Goal: Transaction & Acquisition: Purchase product/service

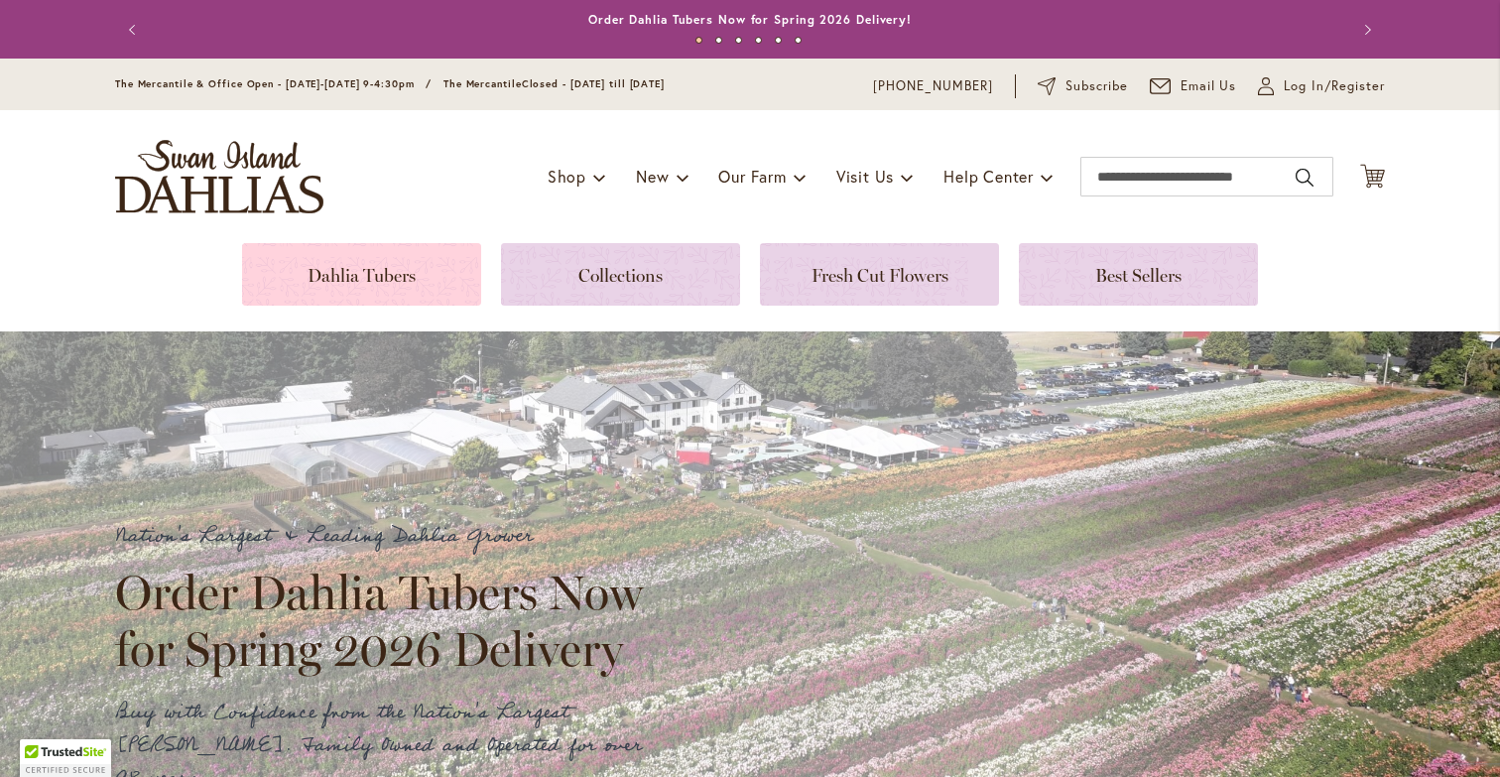
click at [376, 271] on link at bounding box center [361, 274] width 239 height 62
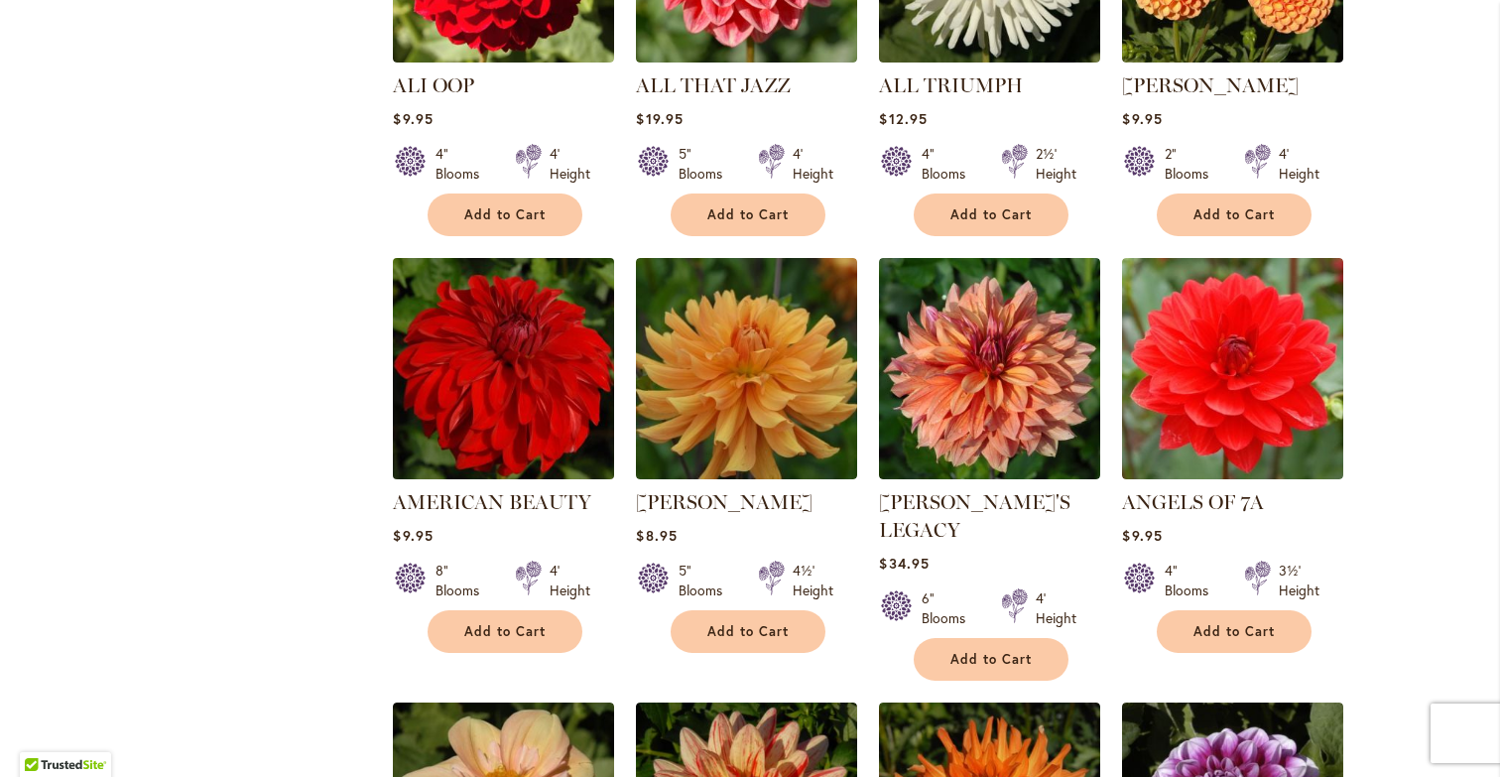
scroll to position [1087, 0]
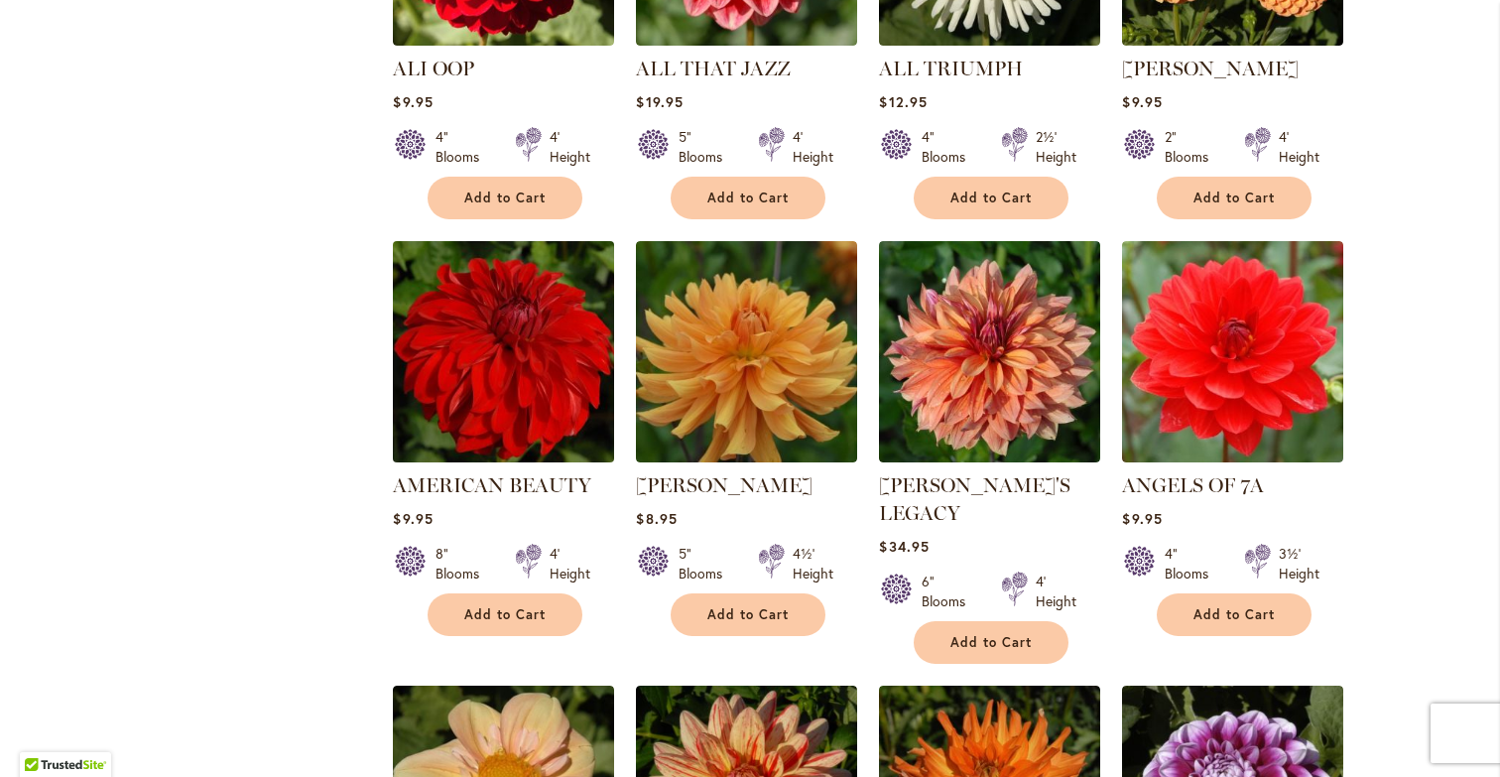
click at [502, 366] on img at bounding box center [504, 352] width 232 height 232
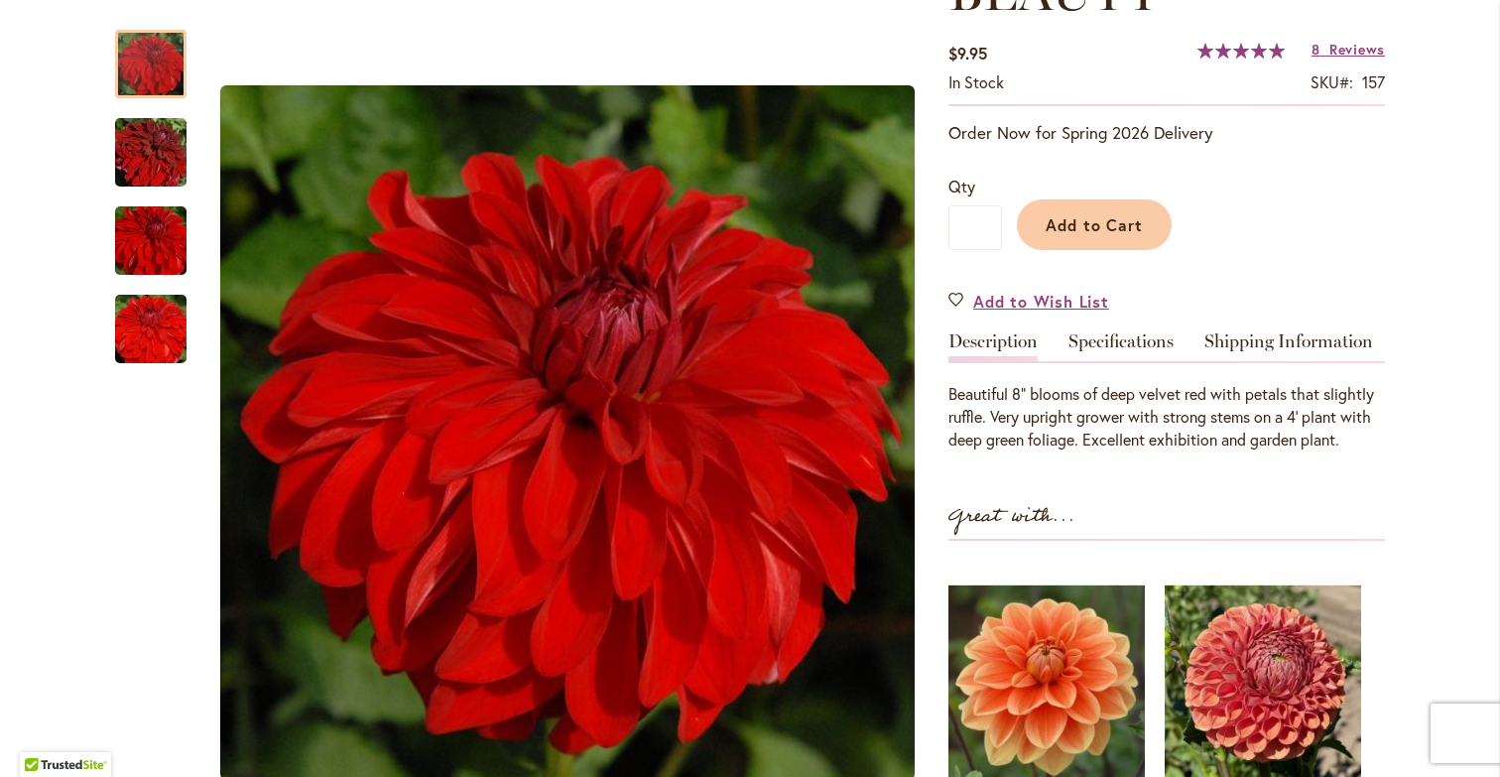
scroll to position [413, 0]
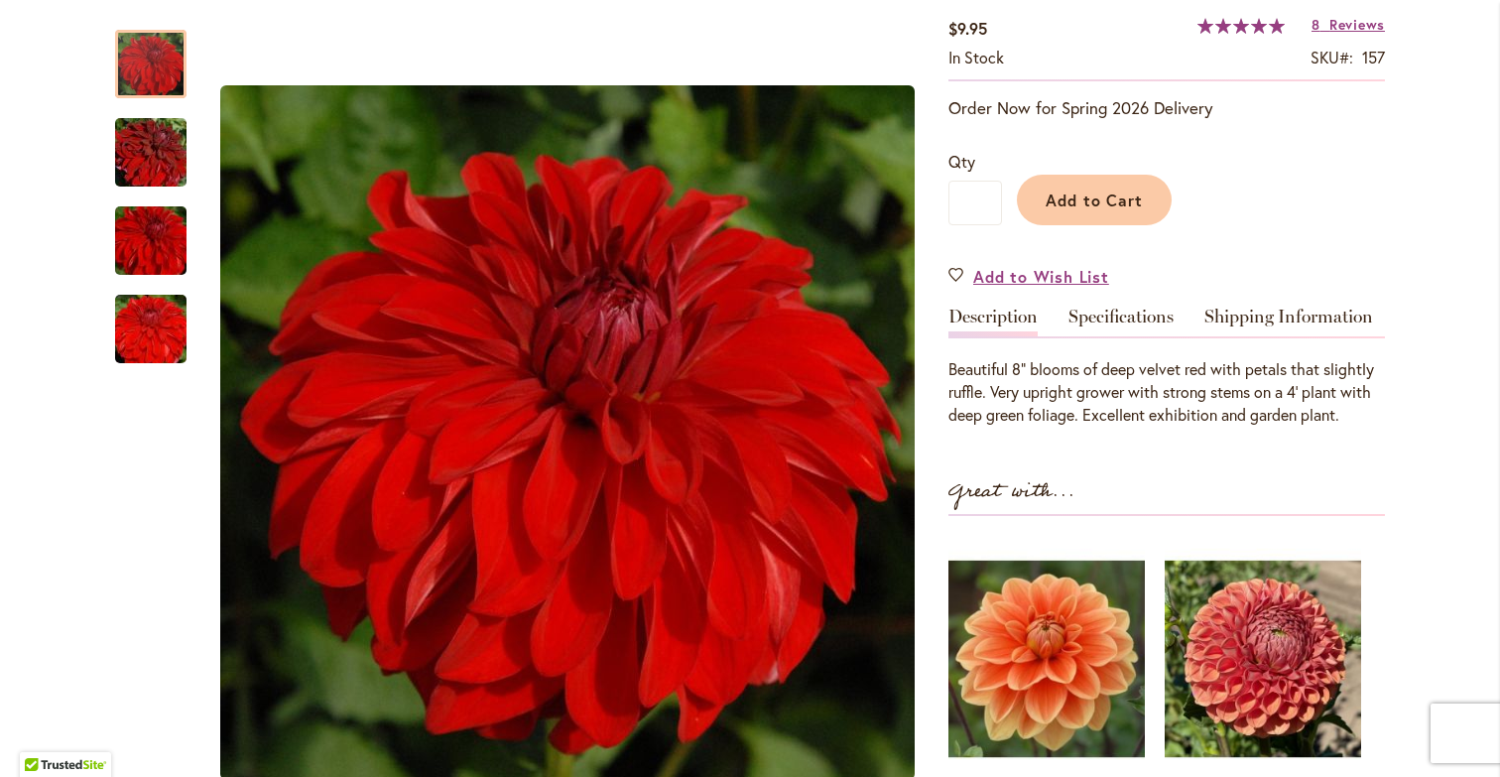
click at [1016, 314] on link "Description" at bounding box center [992, 322] width 89 height 29
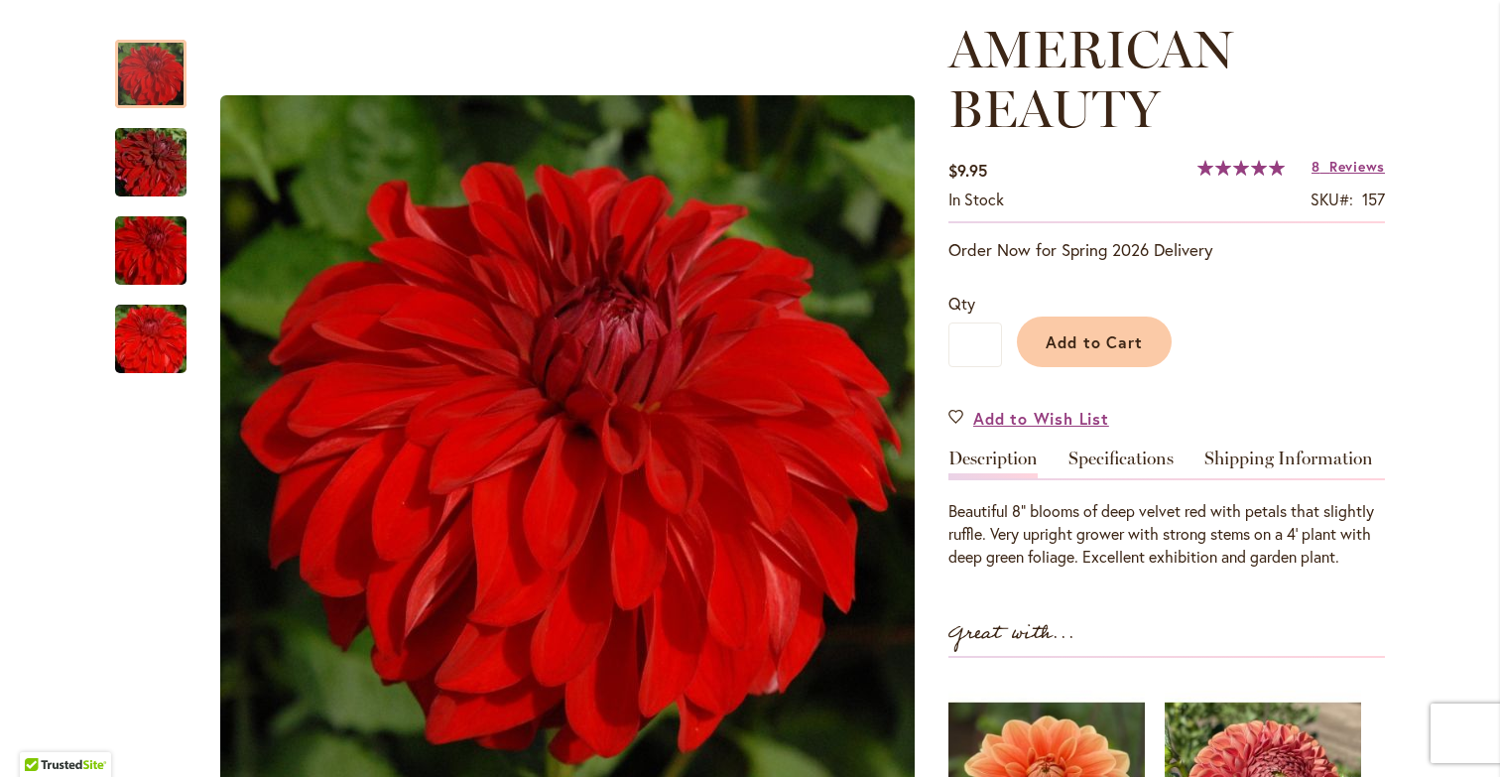
scroll to position [274, 0]
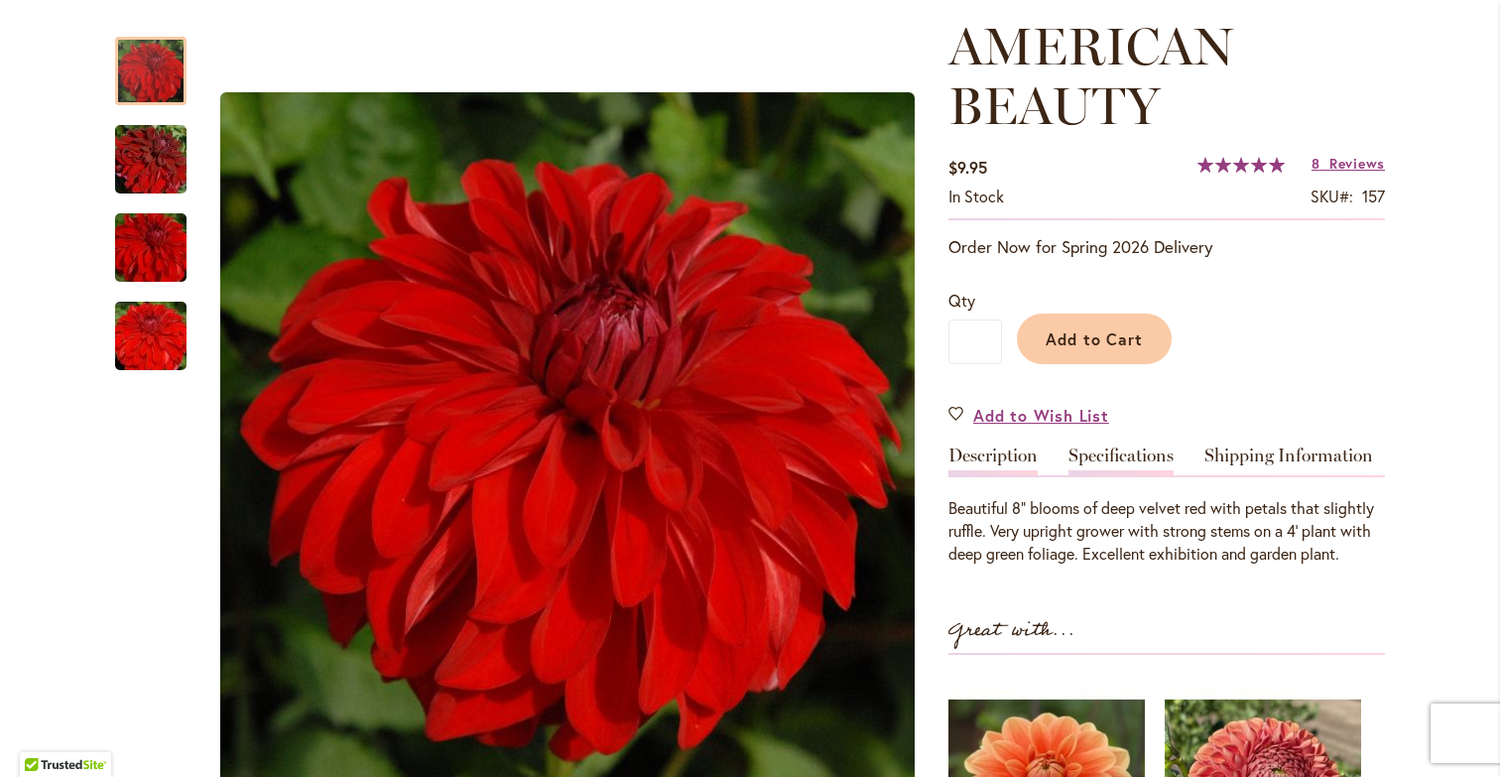
click at [1120, 458] on link "Specifications" at bounding box center [1120, 460] width 105 height 29
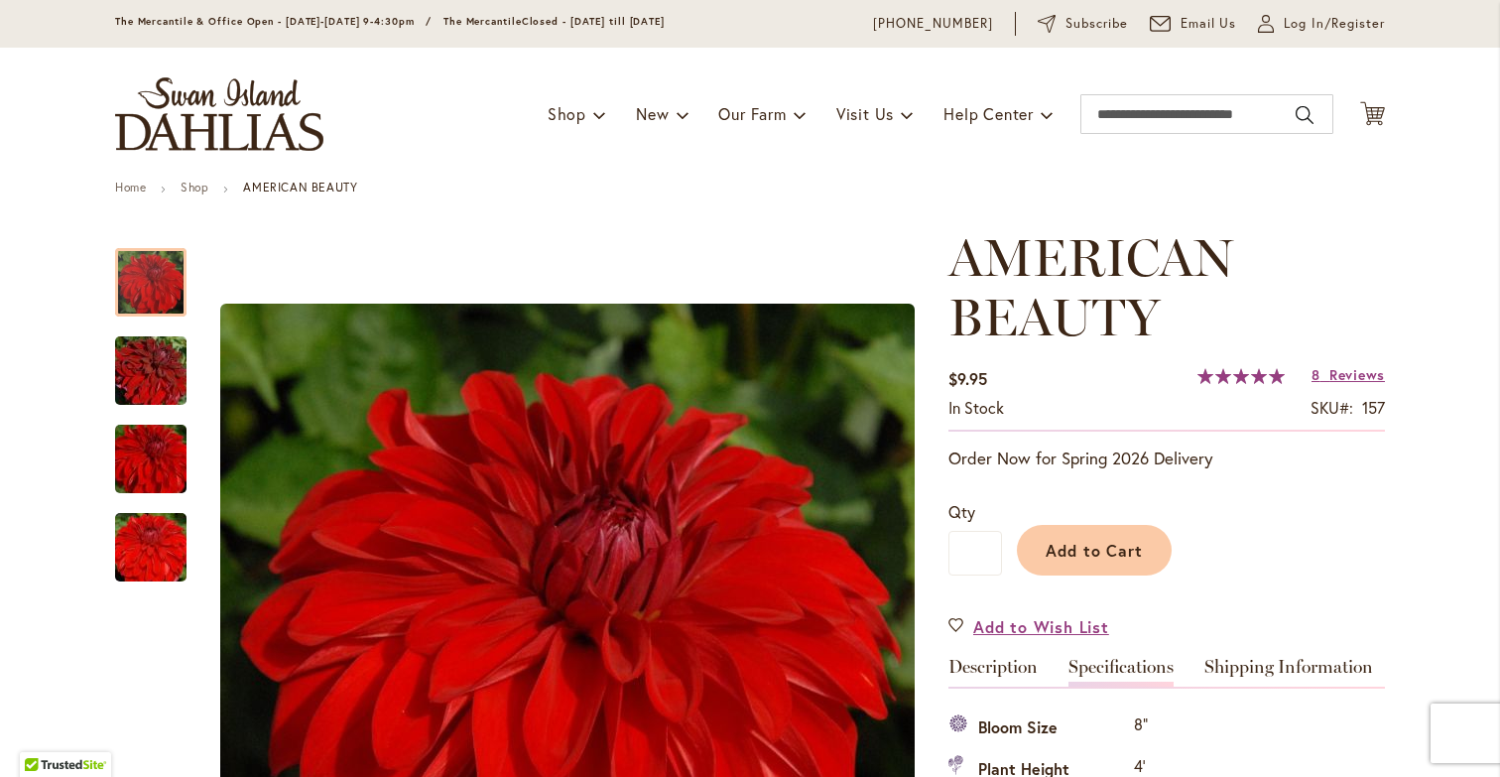
scroll to position [0, 0]
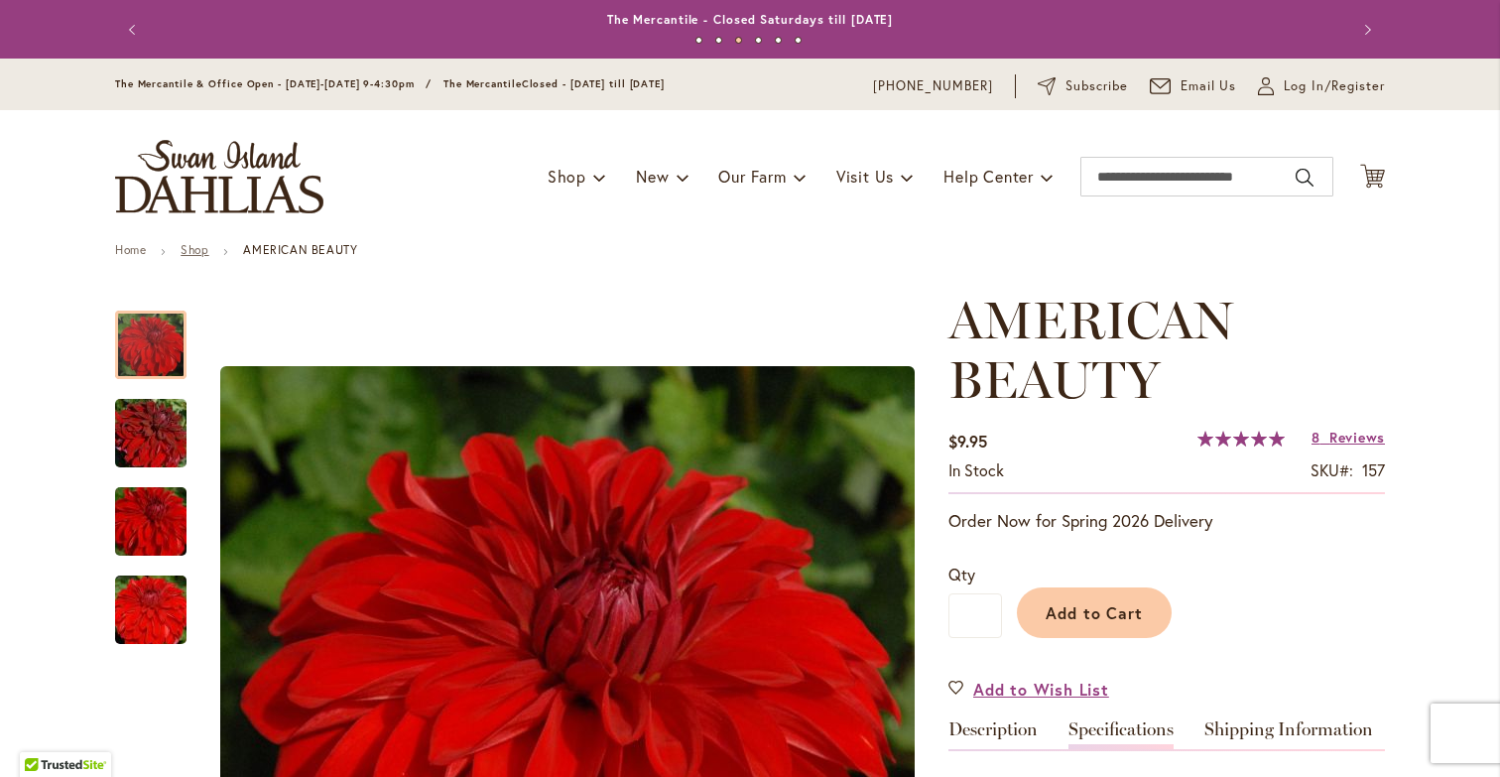
click at [199, 252] on link "Shop" at bounding box center [195, 249] width 28 height 15
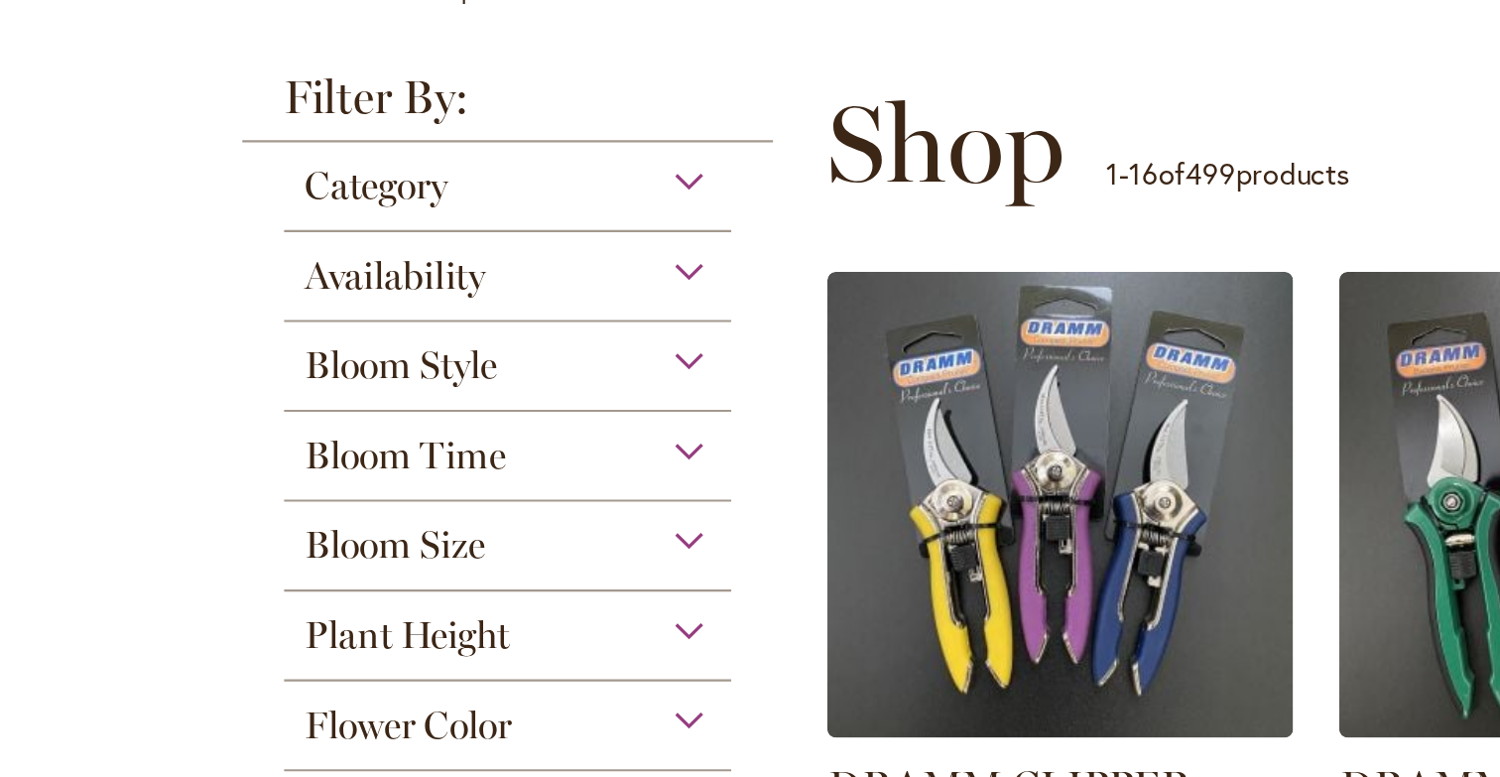
scroll to position [24, 0]
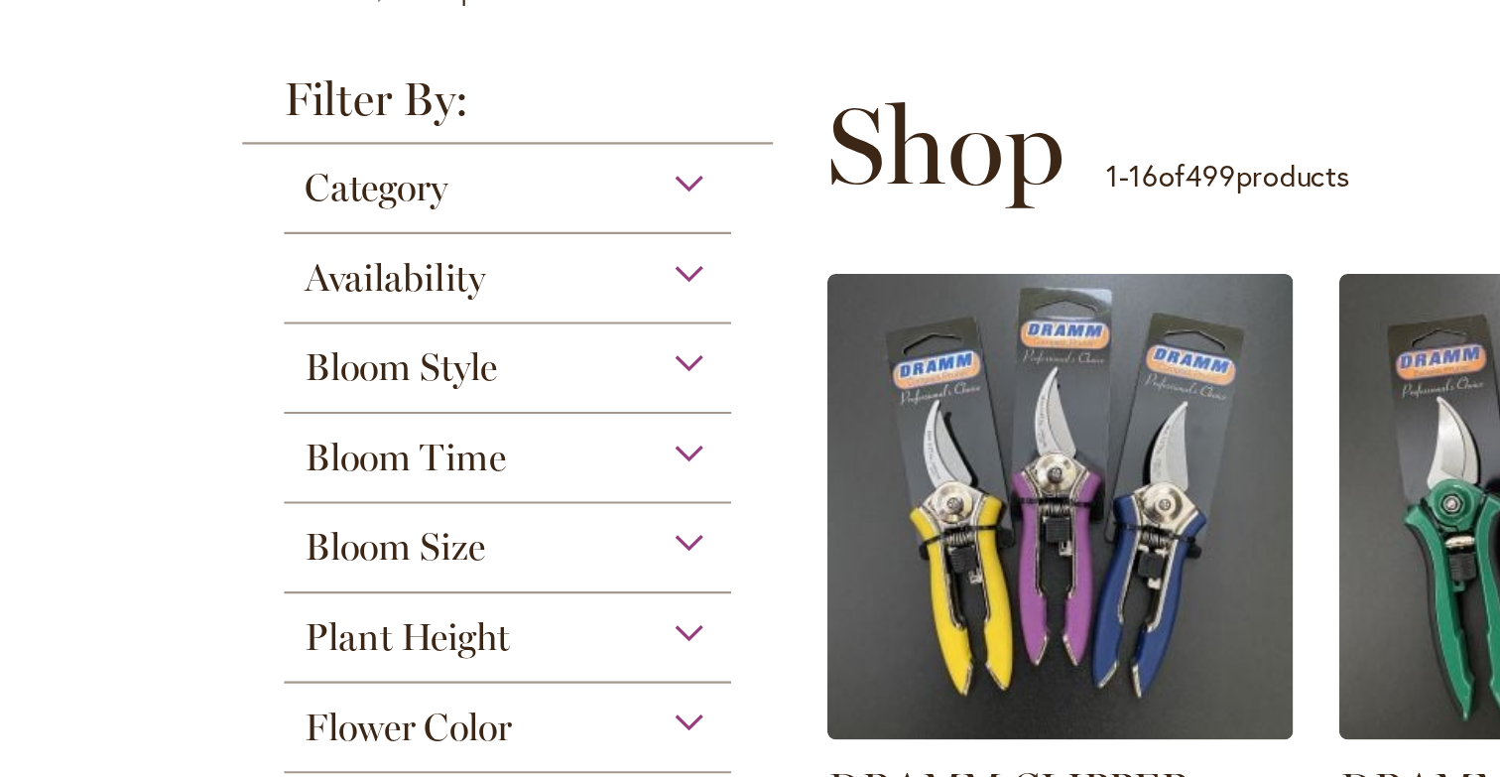
click at [317, 396] on div "Bloom Style" at bounding box center [241, 400] width 212 height 32
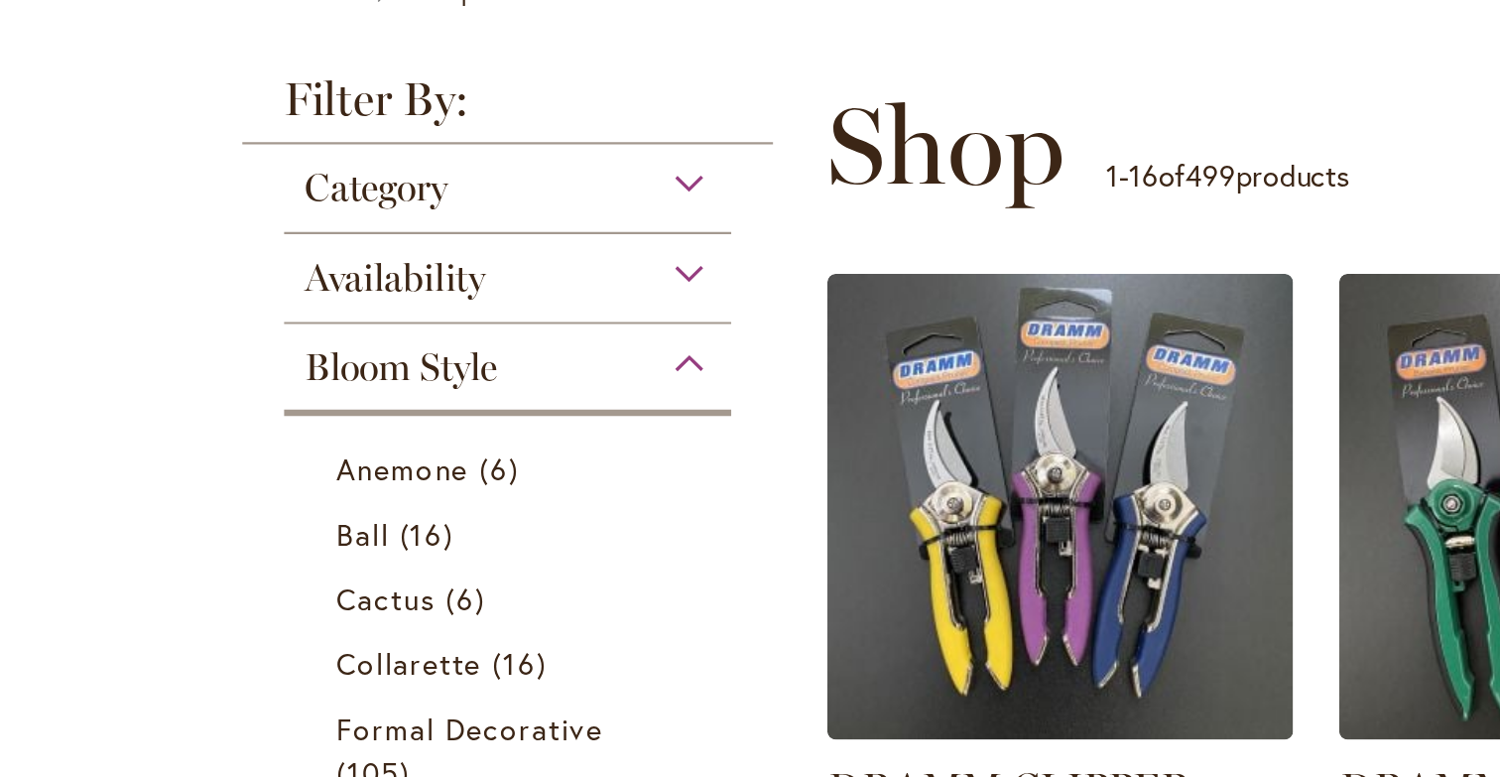
scroll to position [406, 0]
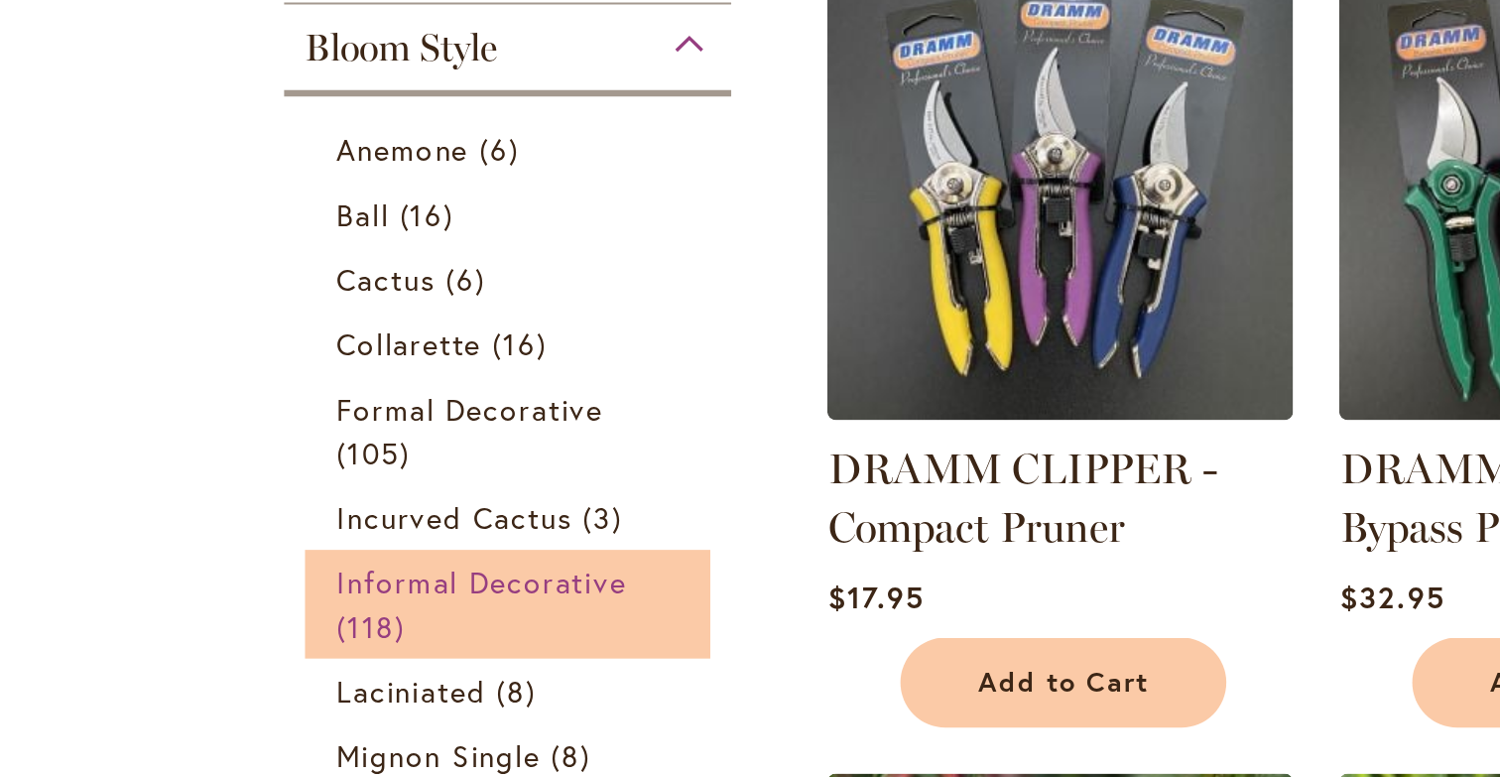
click at [268, 270] on span "Informal Decorative" at bounding box center [229, 276] width 138 height 19
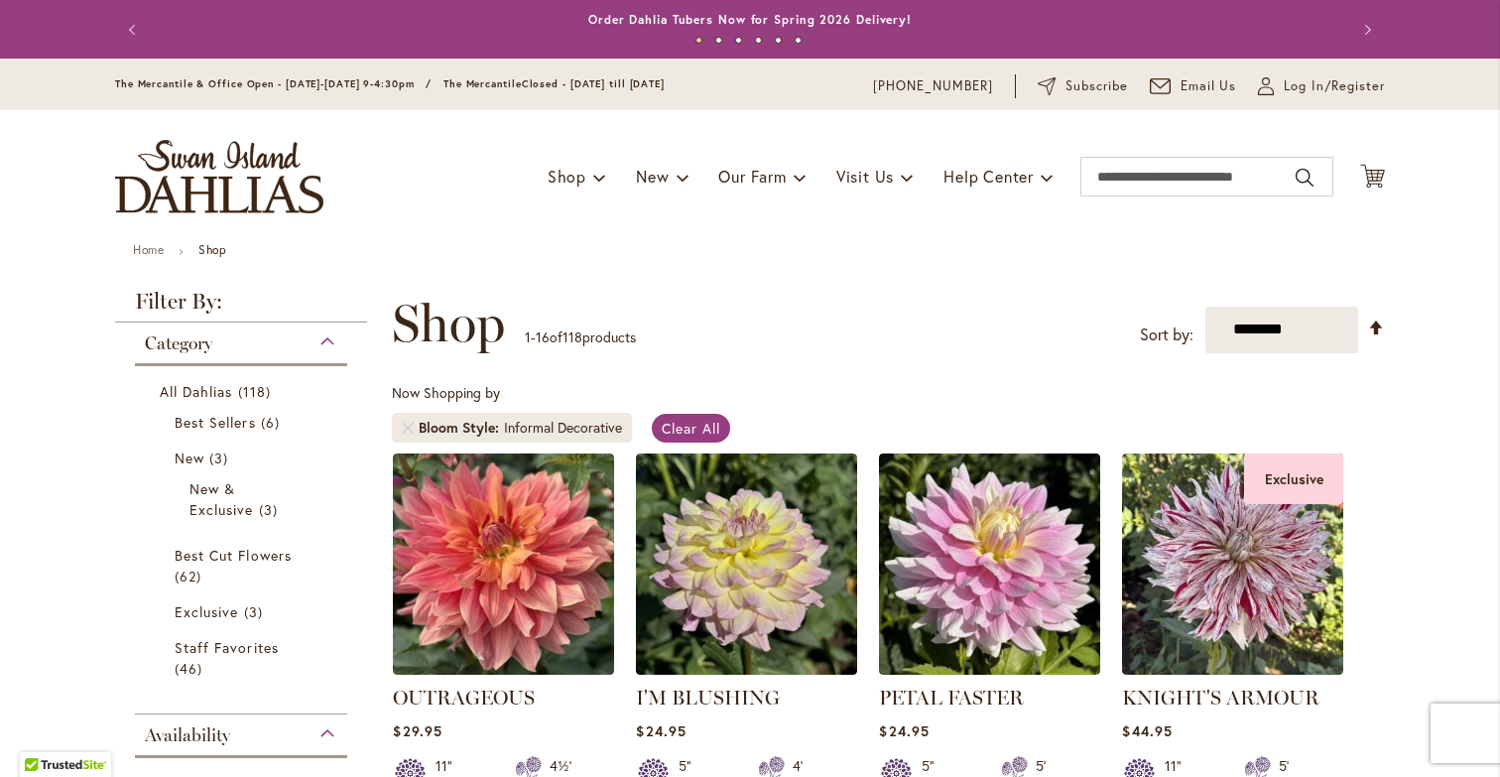
click at [564, 568] on img at bounding box center [503, 563] width 221 height 221
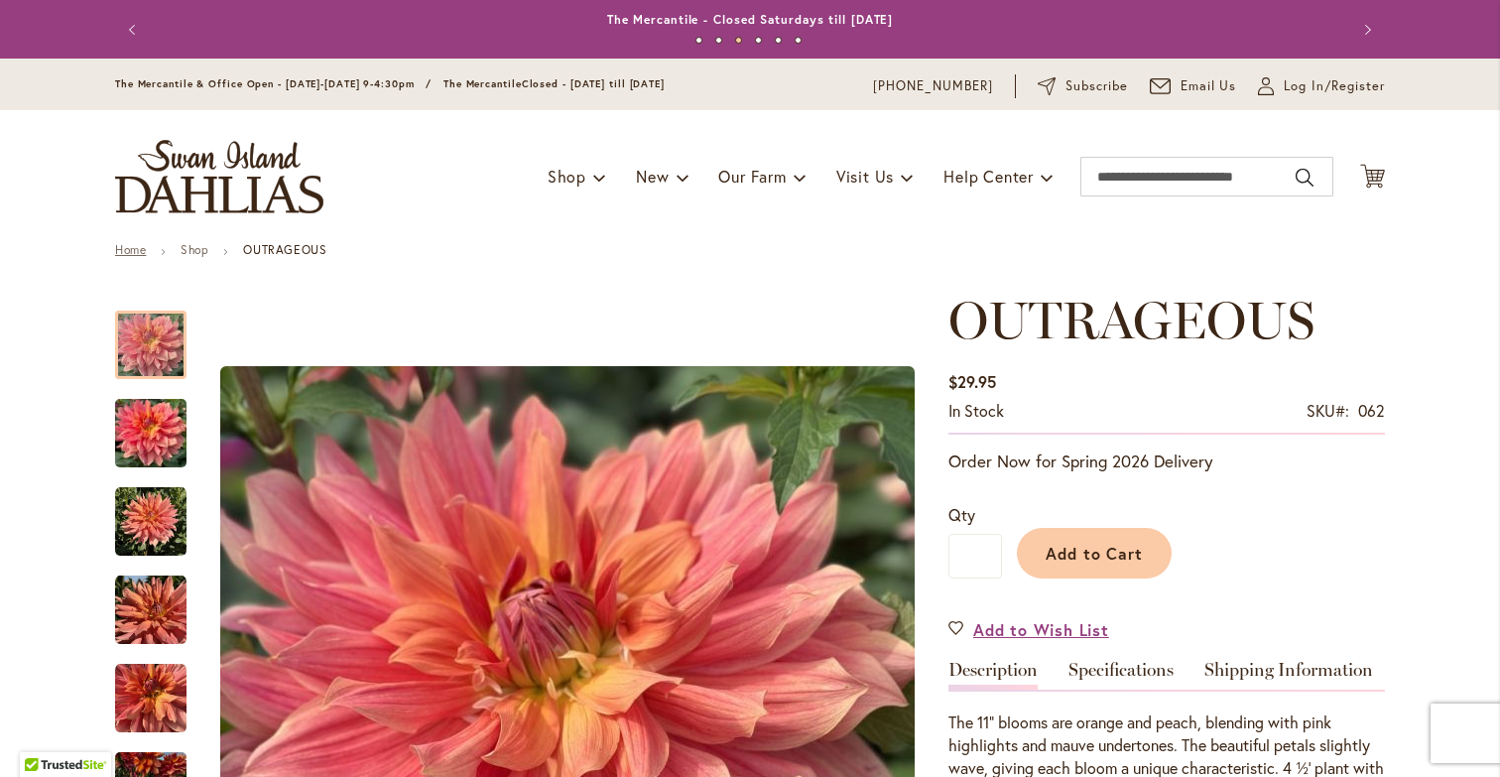
click at [130, 251] on link "Home" at bounding box center [130, 249] width 31 height 15
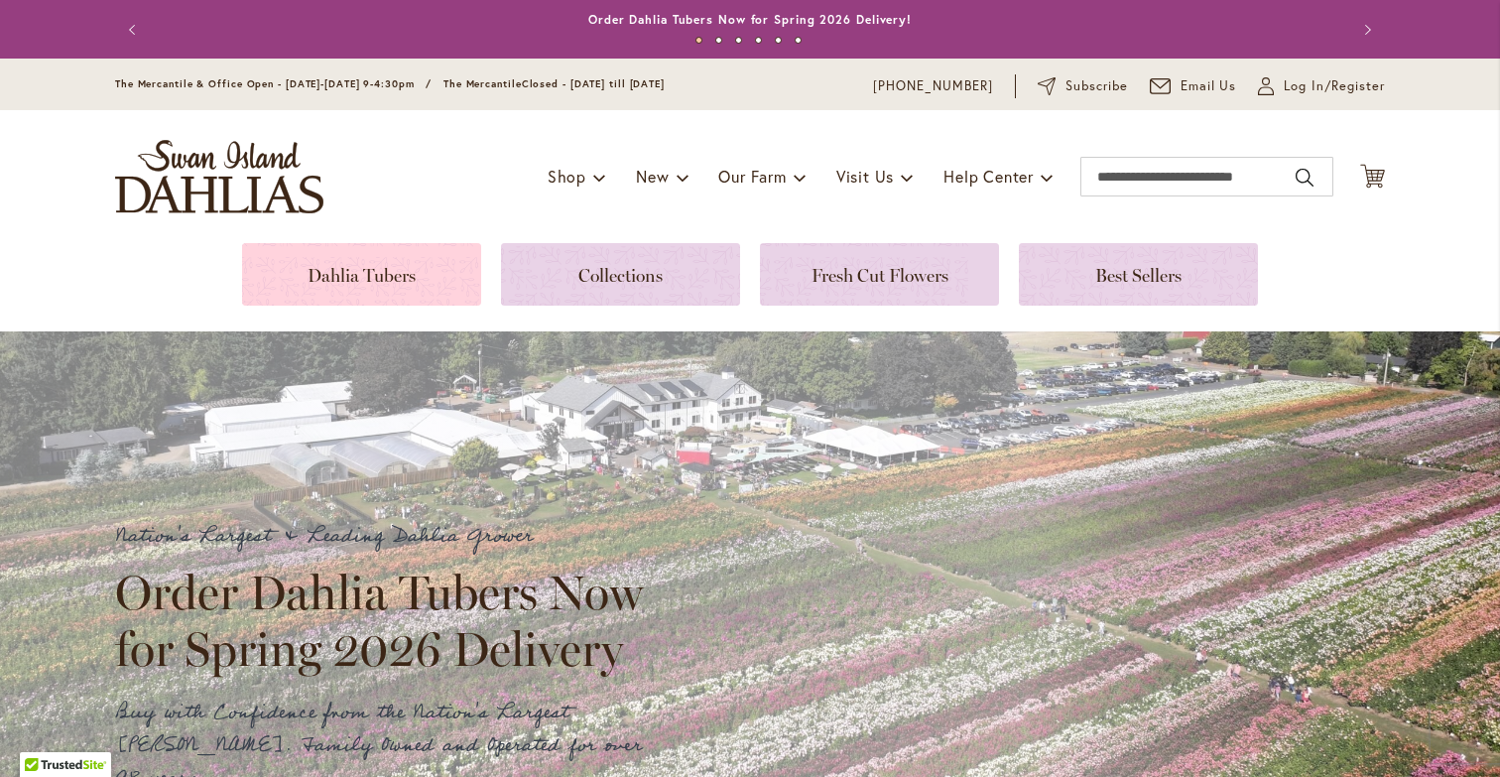
click at [380, 283] on link at bounding box center [361, 274] width 239 height 62
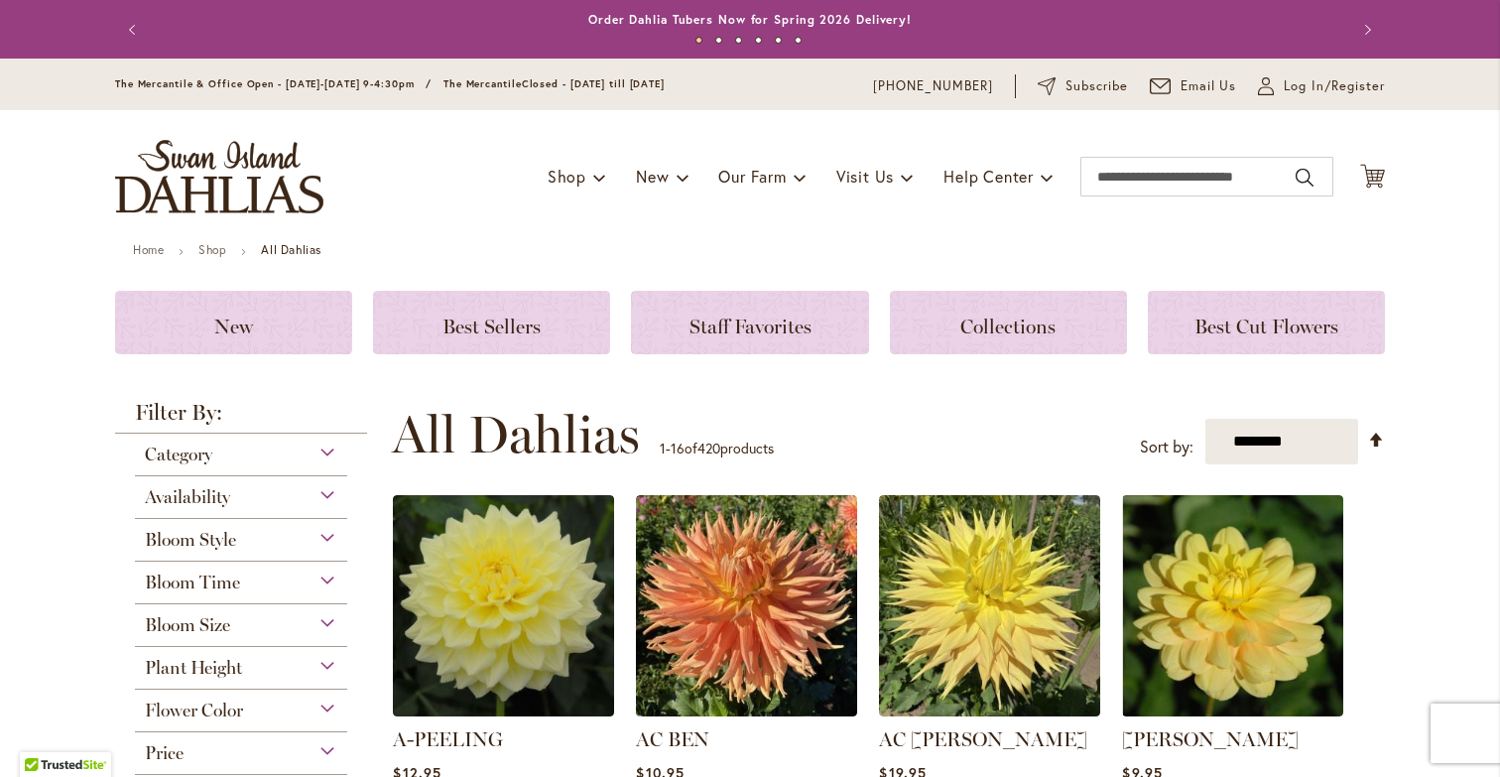
click at [318, 530] on div "Bloom Style" at bounding box center [241, 535] width 212 height 32
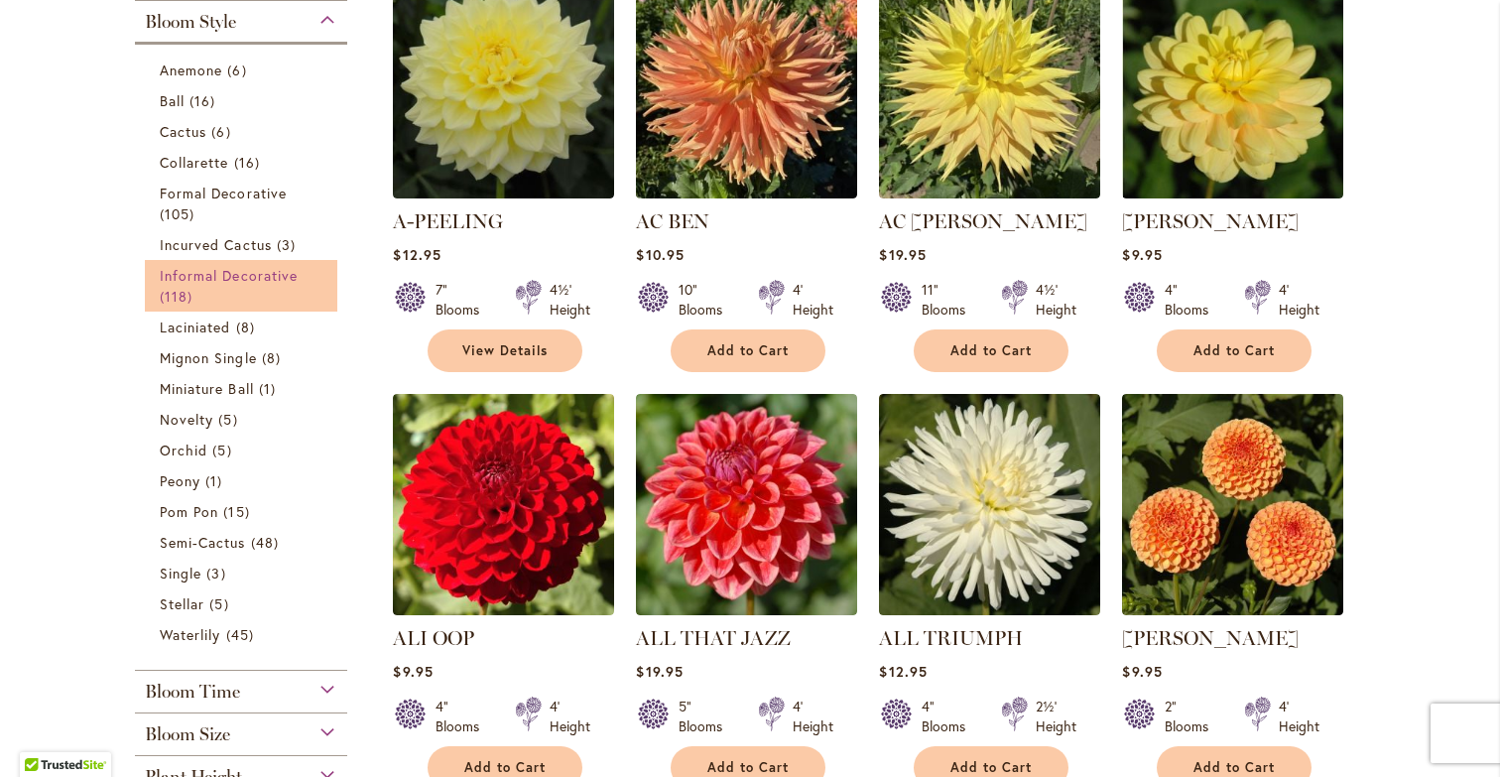
click at [323, 279] on link "Informal Decorative 118 items" at bounding box center [244, 286] width 168 height 42
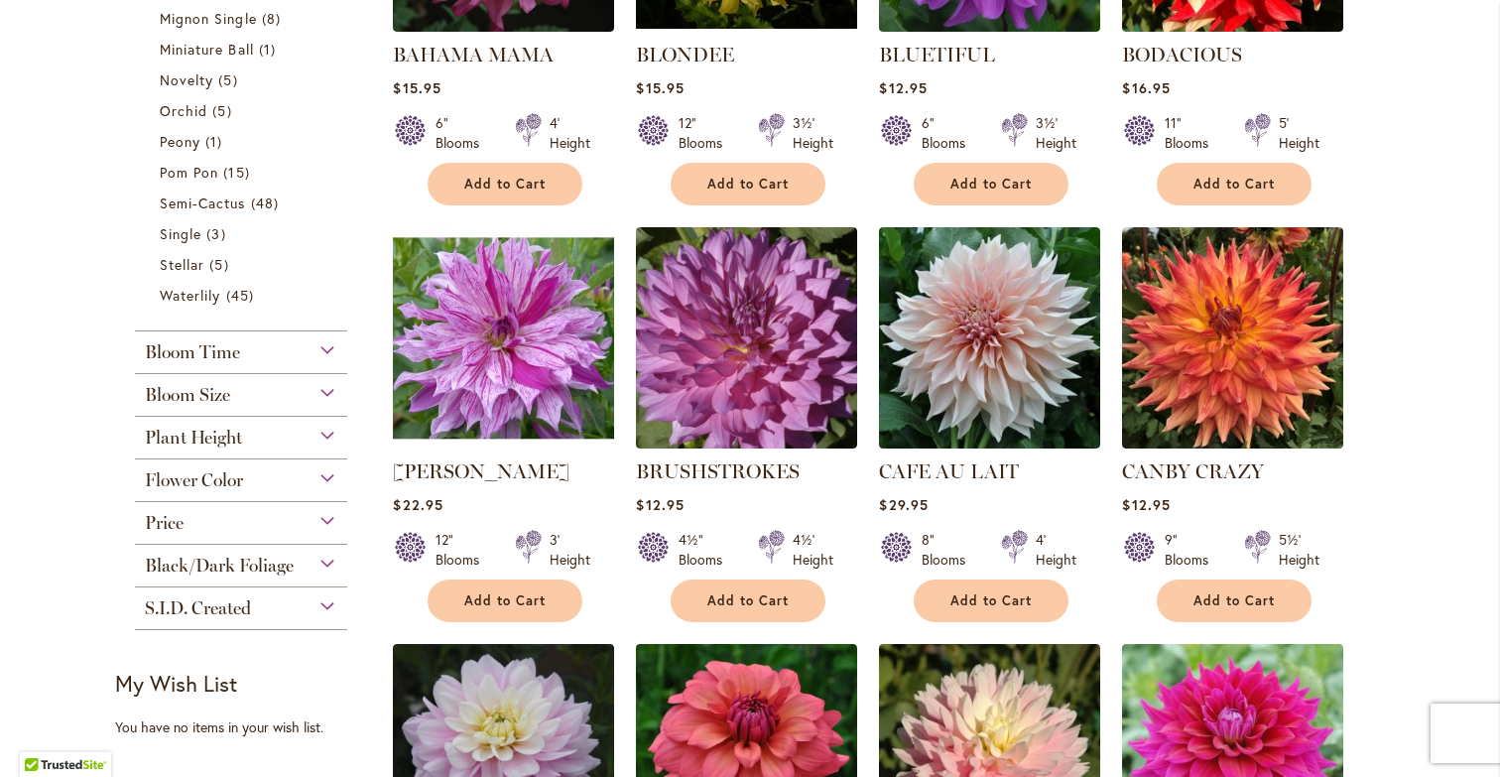
scroll to position [1089, 0]
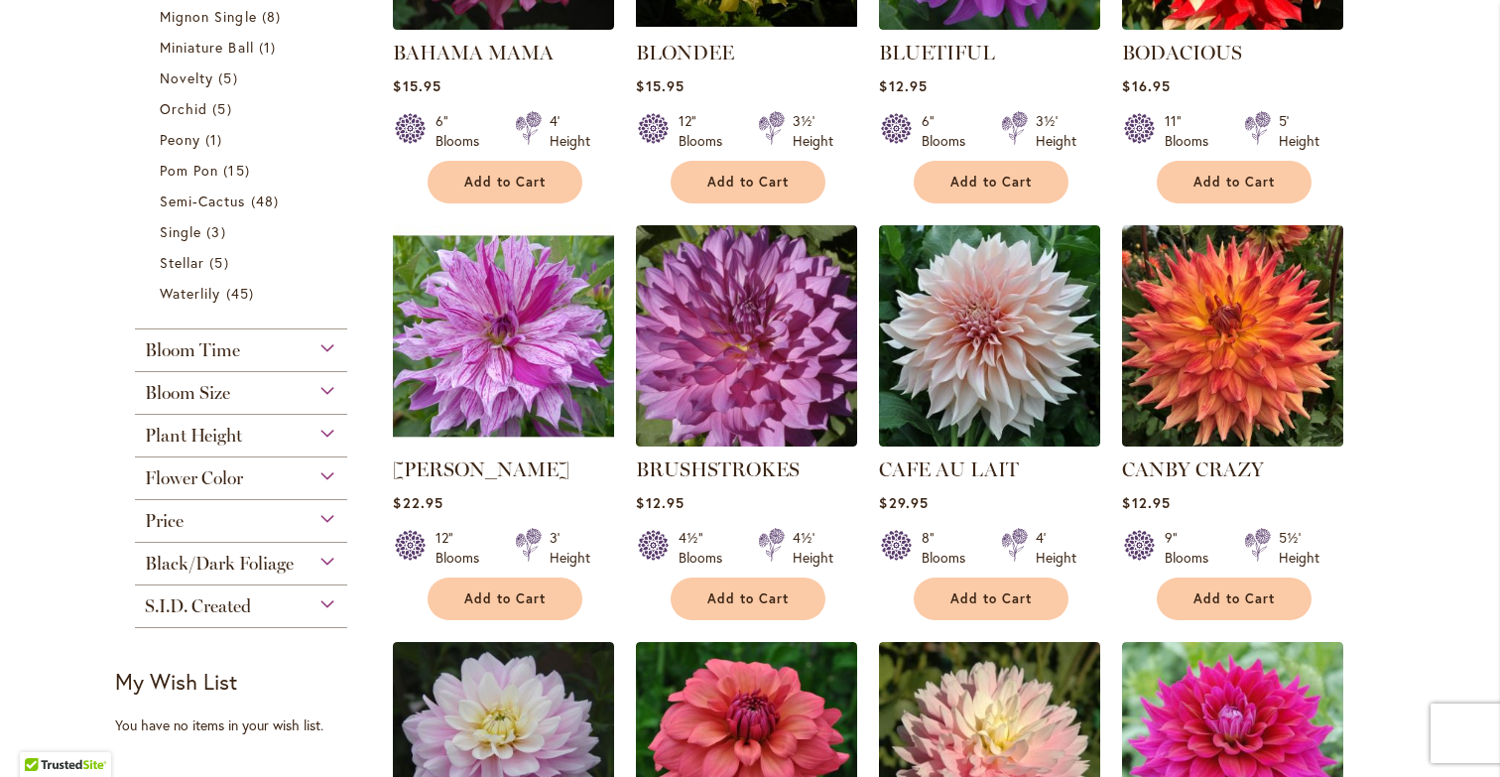
click at [318, 384] on div "Bloom Size" at bounding box center [241, 388] width 212 height 32
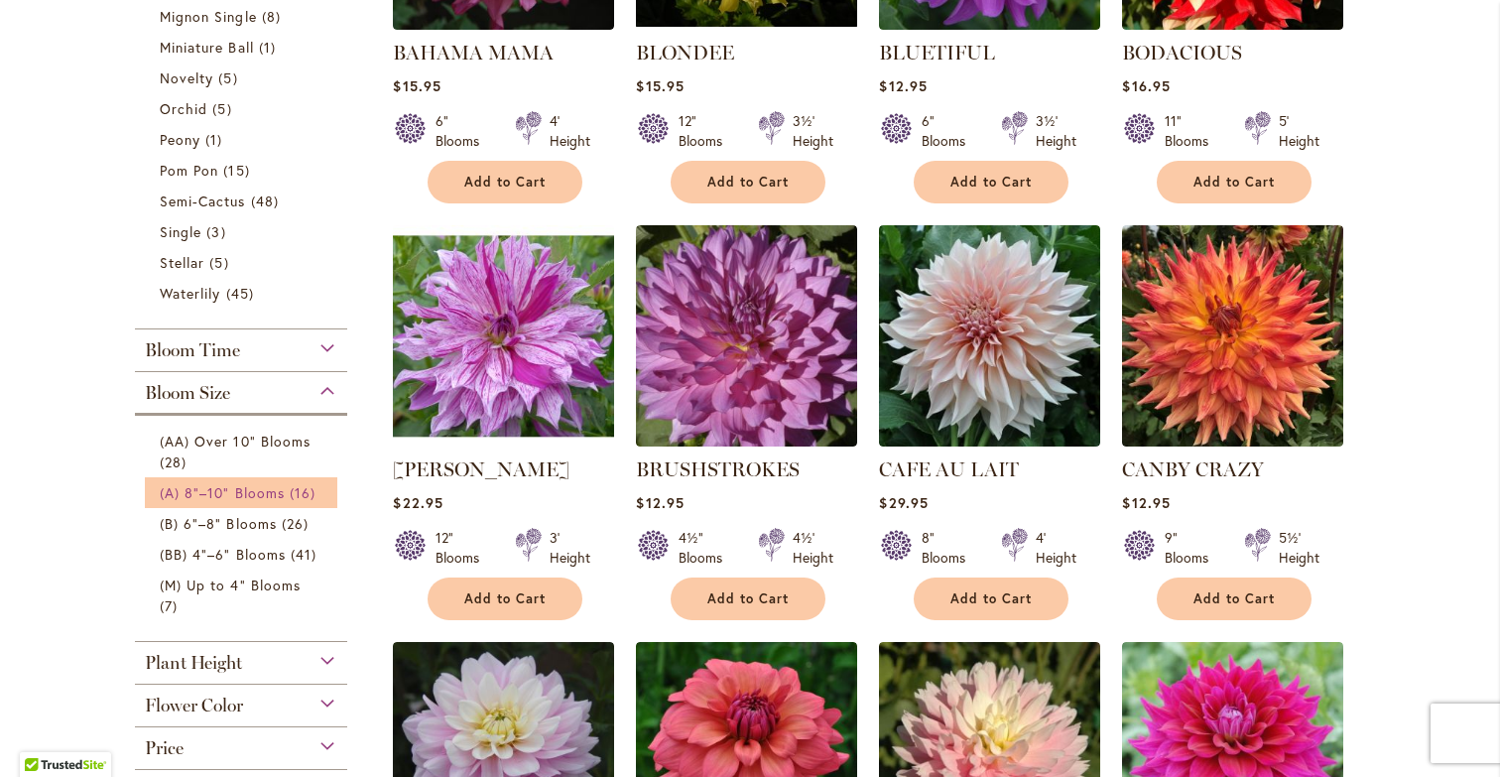
click at [211, 482] on link "(A) 8"–10" Blooms 16 items" at bounding box center [244, 492] width 168 height 21
